Goal: Share content: Share content

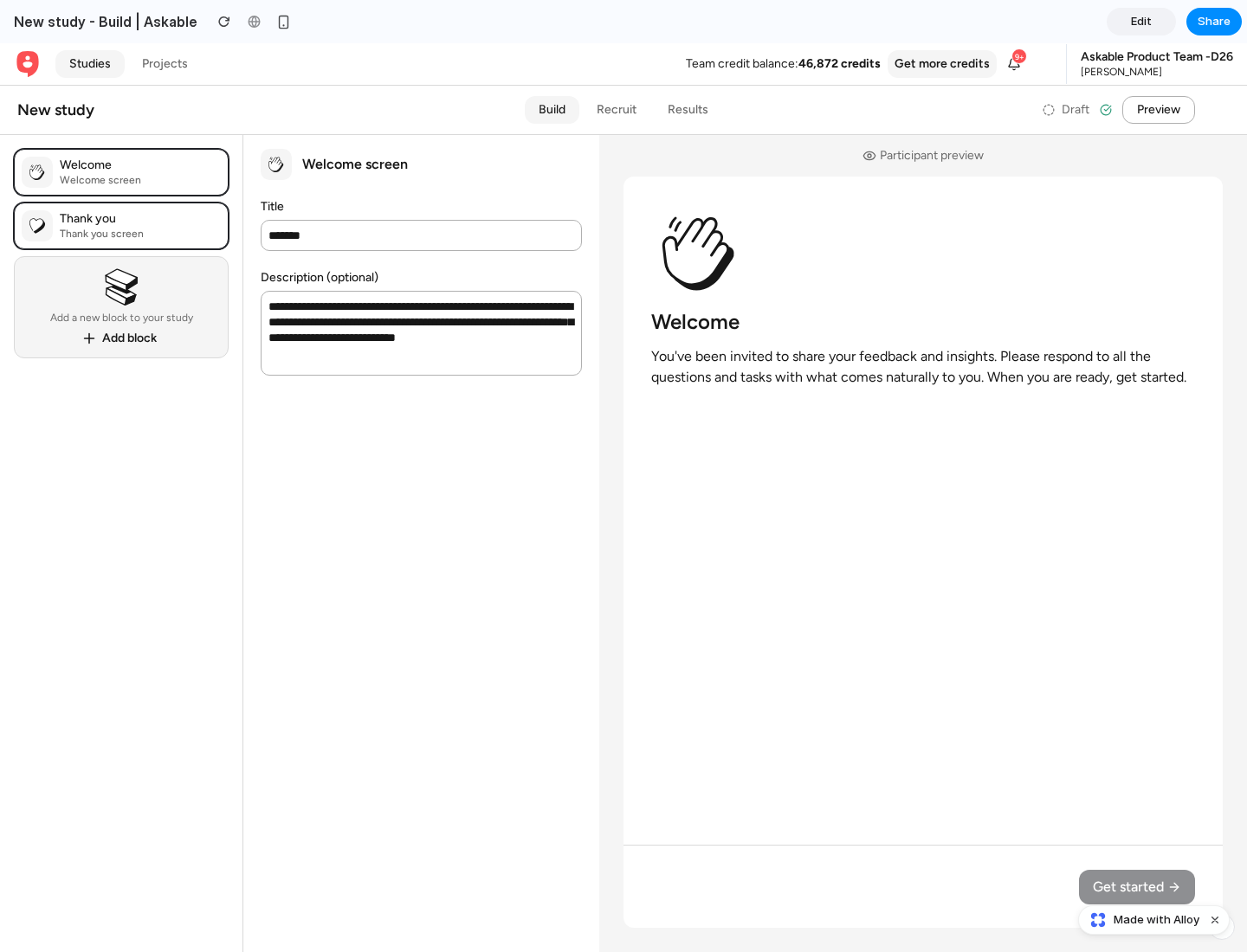
click at [1213, 21] on span "Share" at bounding box center [1213, 22] width 33 height 18
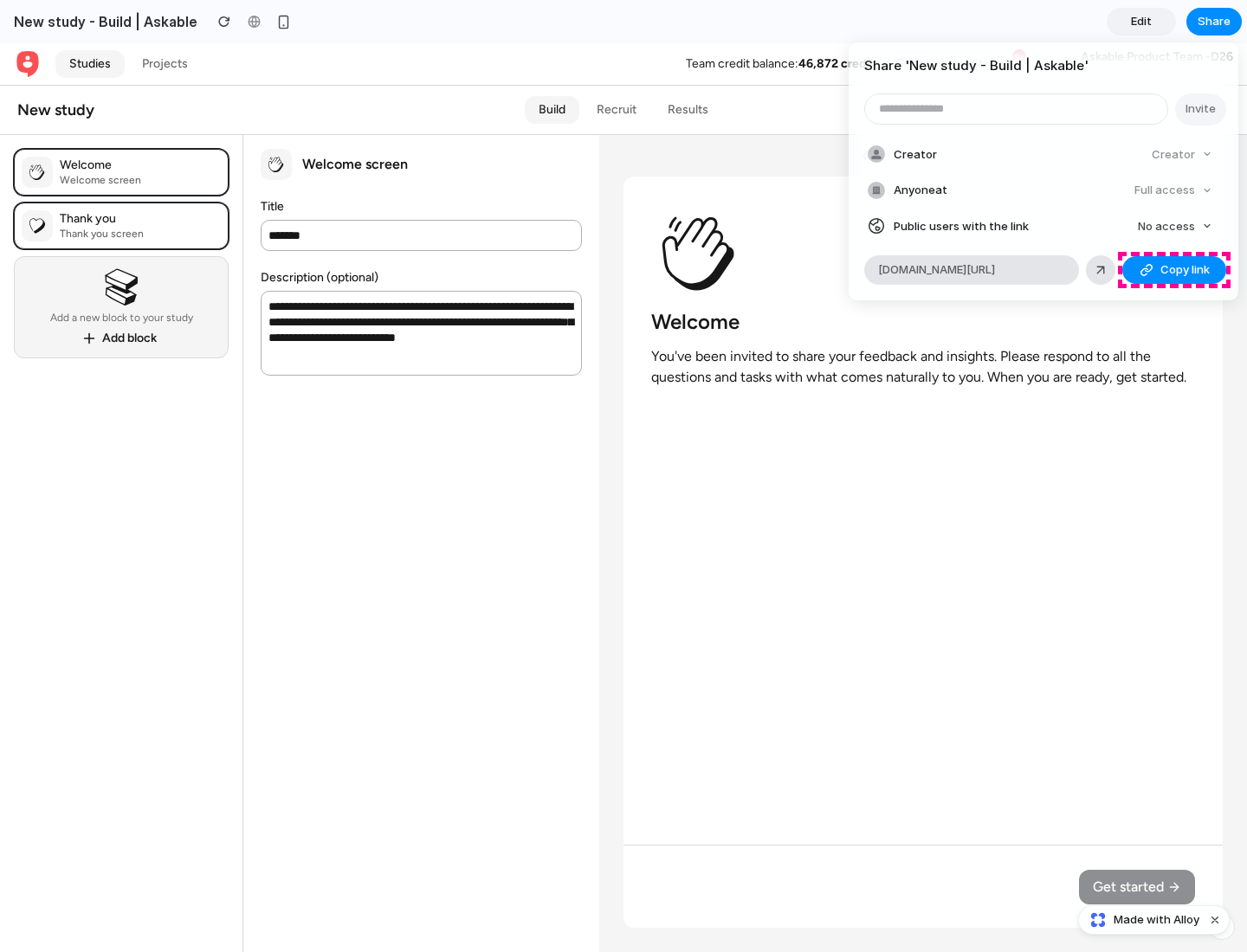
click at [1174, 270] on span "Copy link" at bounding box center [1185, 270] width 50 height 18
click at [1156, 920] on div "Share ' New study - Build | Askable ' Invite Creator Creator Anyone at Full acc…" at bounding box center [623, 476] width 1247 height 952
